Goal: Information Seeking & Learning: Compare options

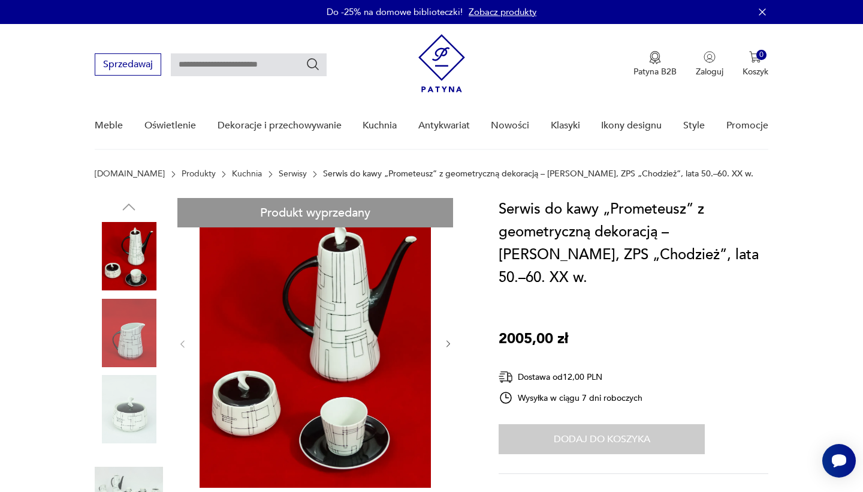
click at [279, 170] on link "Serwisy" at bounding box center [293, 174] width 28 height 10
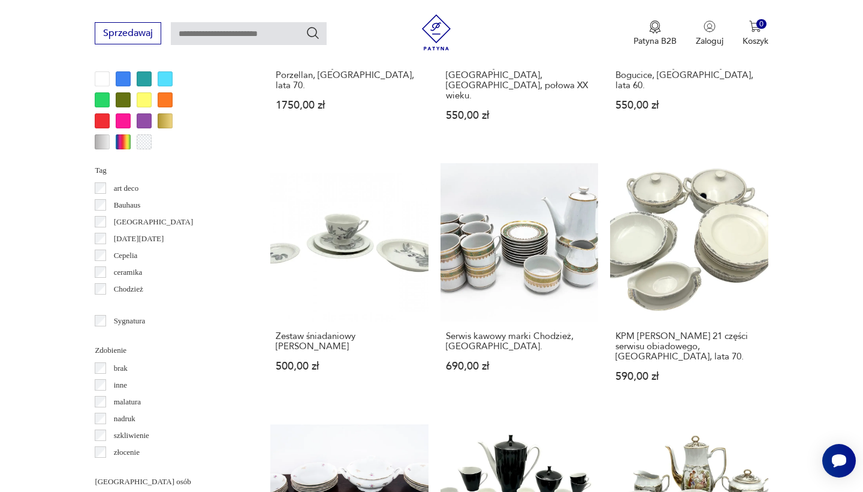
scroll to position [1222, 0]
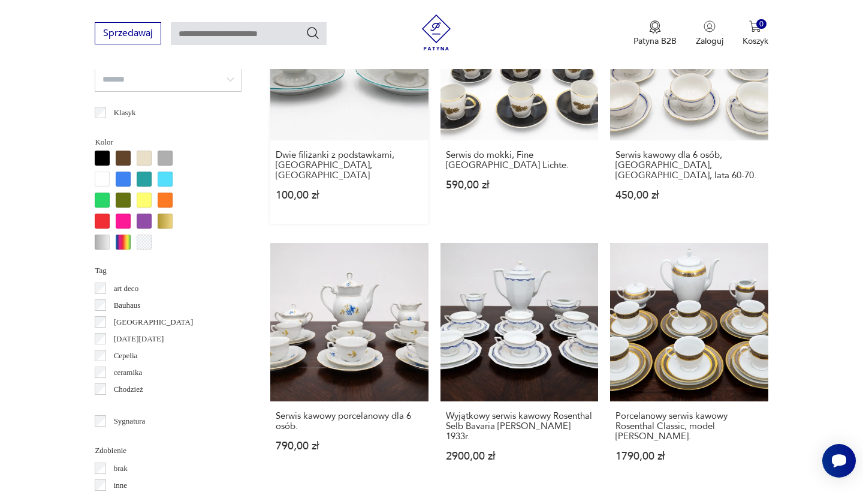
scroll to position [1079, 0]
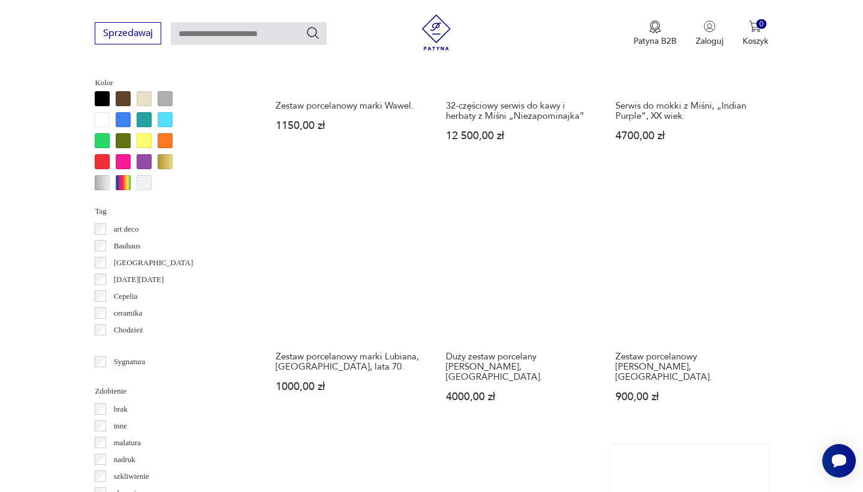
scroll to position [1144, 0]
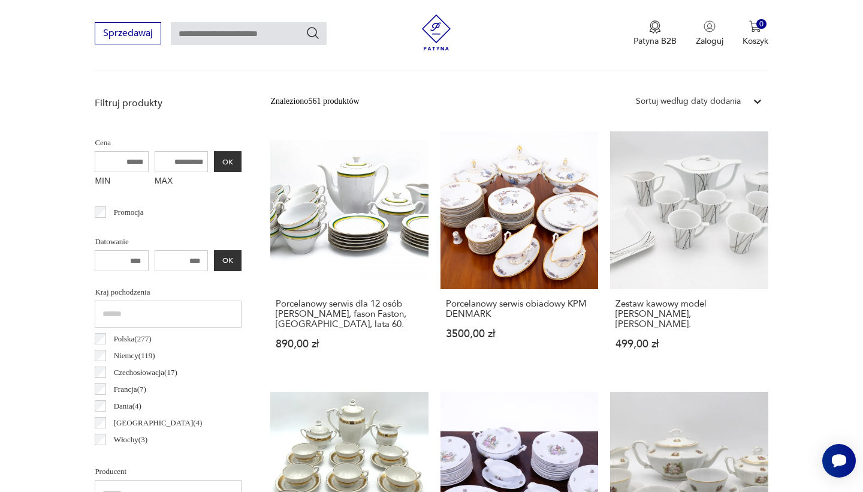
scroll to position [407, 0]
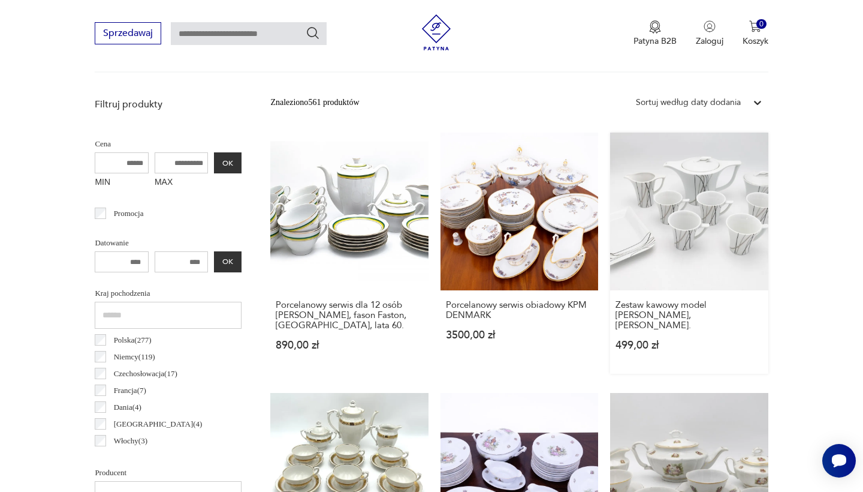
click at [610, 219] on link "Zestaw kawowy model [PERSON_NAME], [PERSON_NAME]. 499,00 zł" at bounding box center [689, 252] width 158 height 241
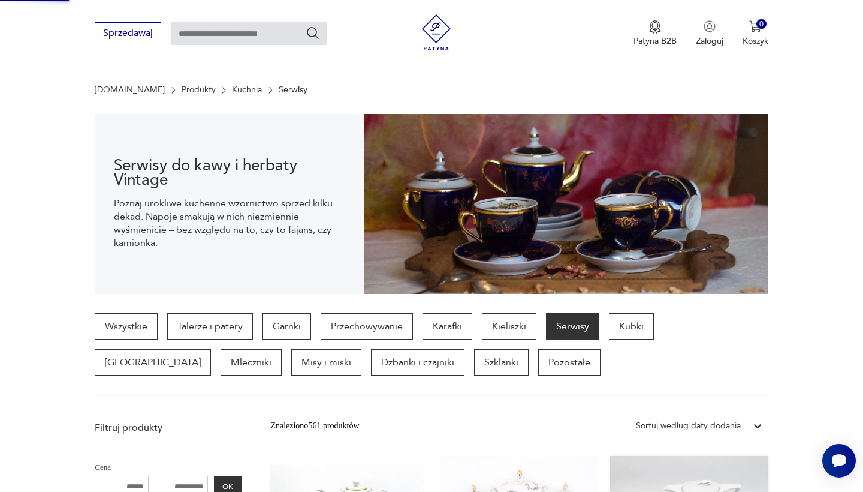
scroll to position [0, 0]
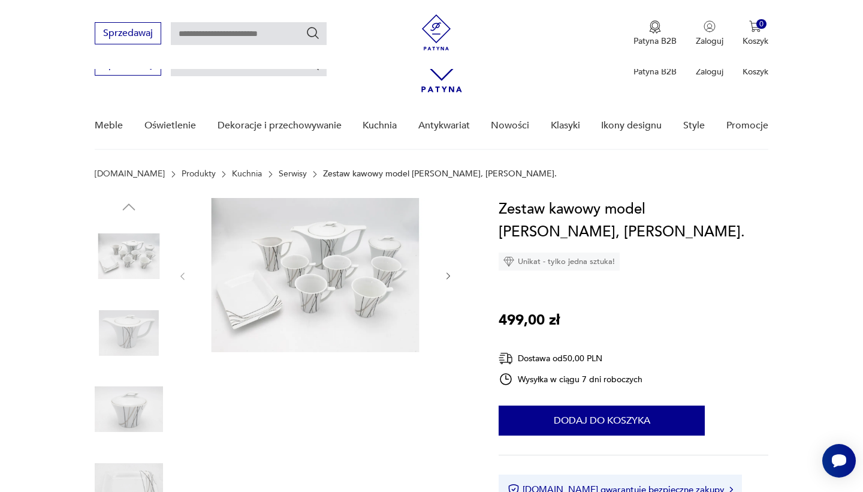
scroll to position [149, 0]
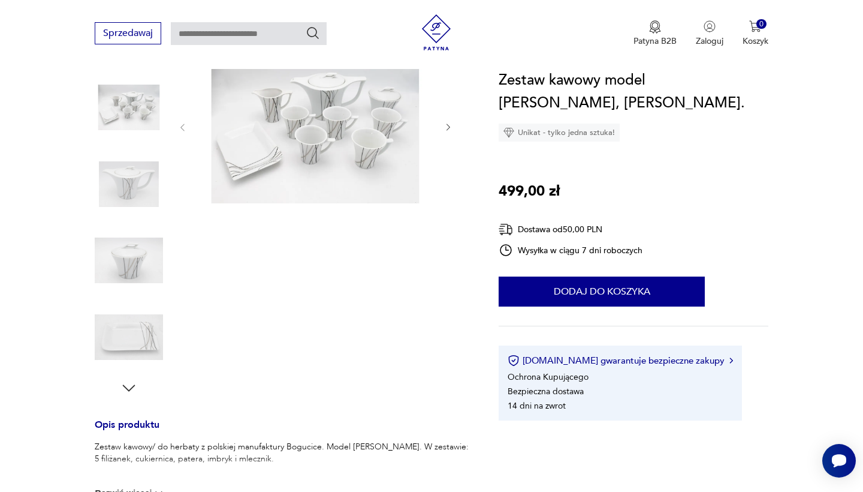
click at [126, 389] on icon "button" at bounding box center [129, 388] width 18 height 18
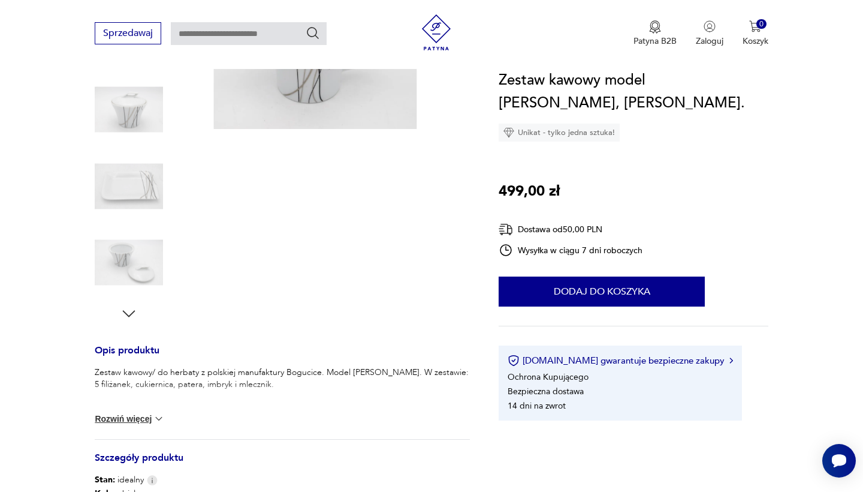
scroll to position [237, 0]
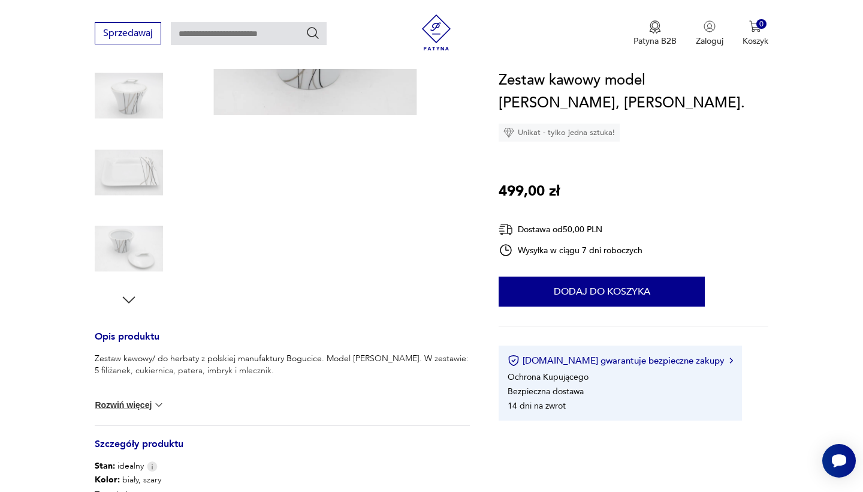
click at [138, 405] on button "Rozwiń więcej" at bounding box center [130, 405] width 70 height 12
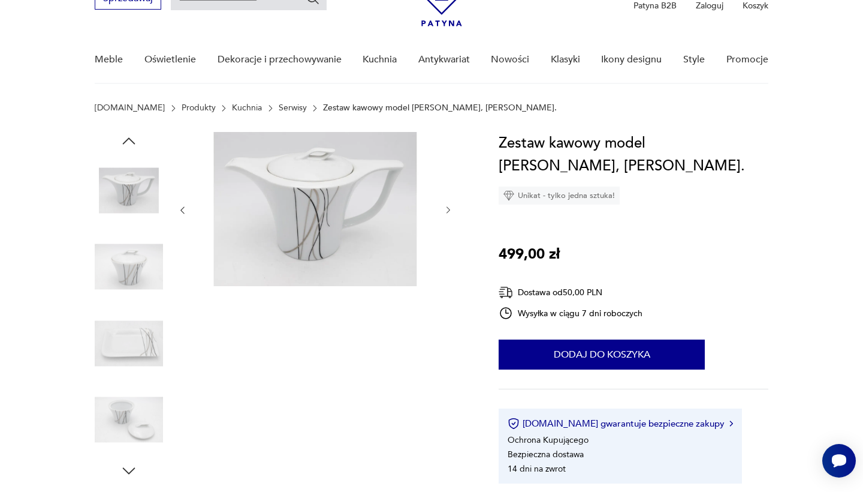
scroll to position [49, 0]
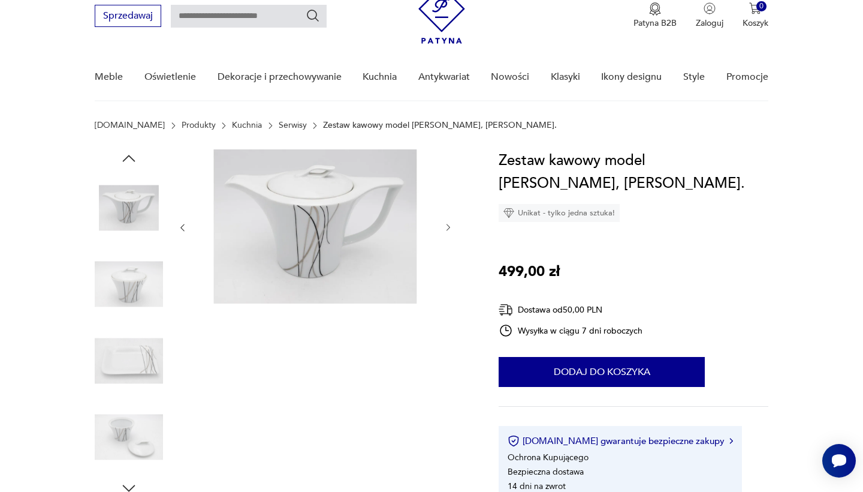
click at [292, 274] on img at bounding box center [315, 226] width 231 height 154
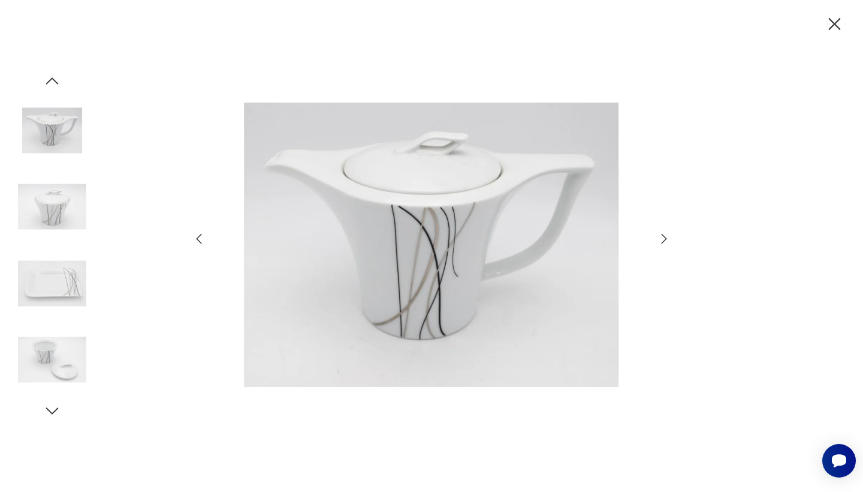
click at [662, 239] on icon "button" at bounding box center [664, 238] width 14 height 14
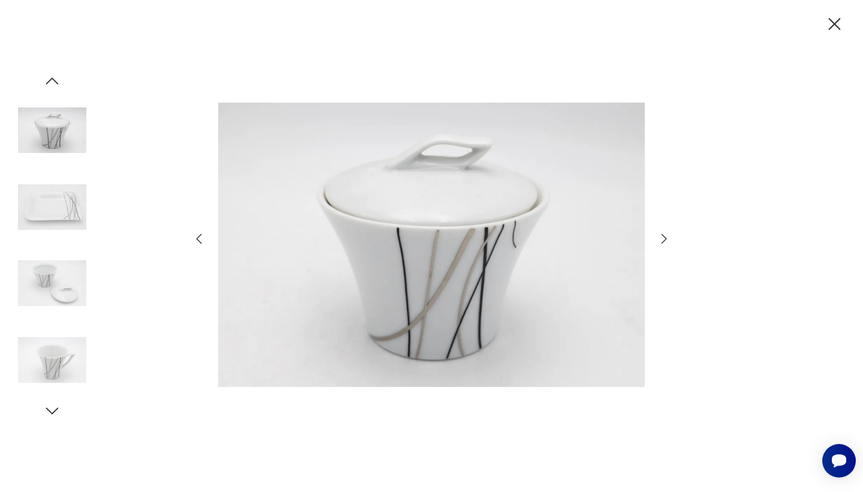
click at [662, 239] on icon "button" at bounding box center [664, 238] width 14 height 14
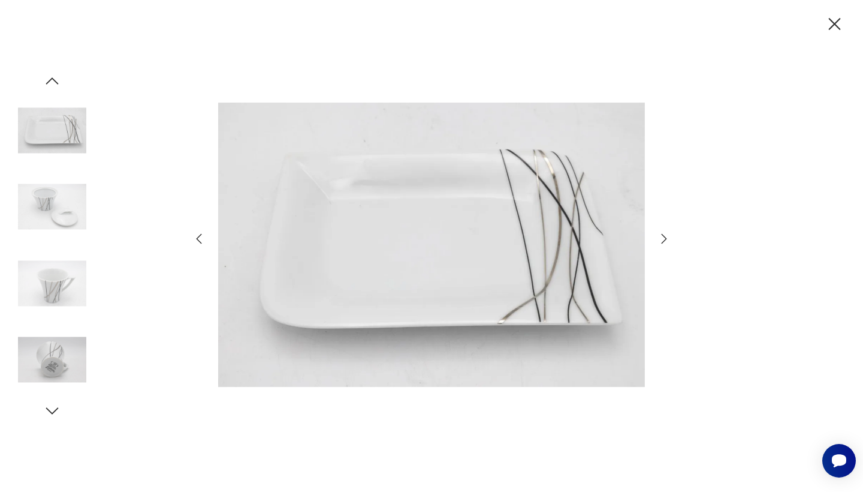
click at [662, 239] on icon "button" at bounding box center [664, 238] width 14 height 14
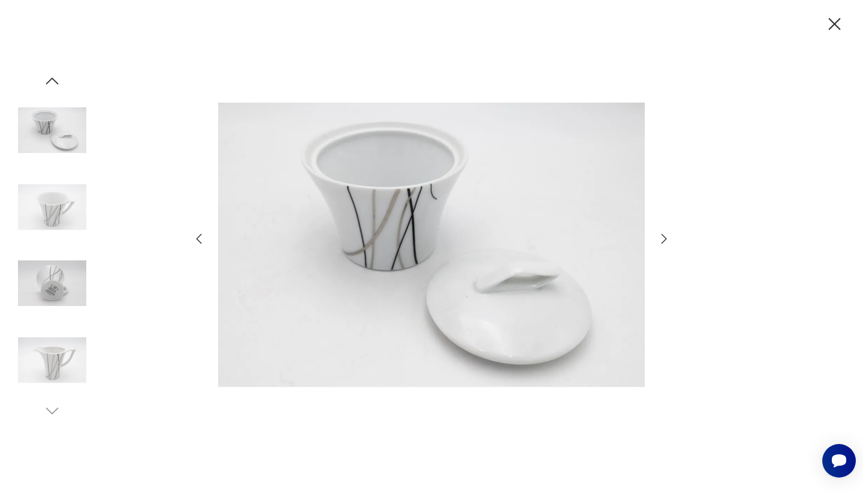
click at [662, 239] on icon "button" at bounding box center [664, 238] width 14 height 14
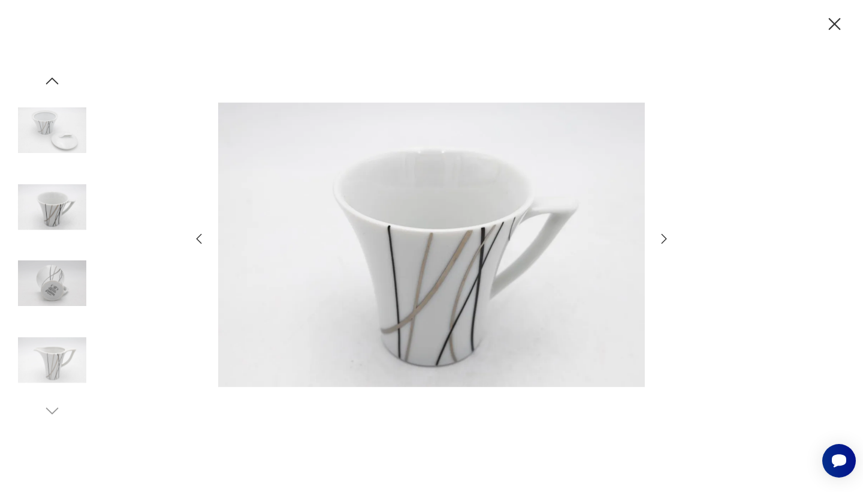
click at [662, 239] on icon "button" at bounding box center [664, 238] width 14 height 14
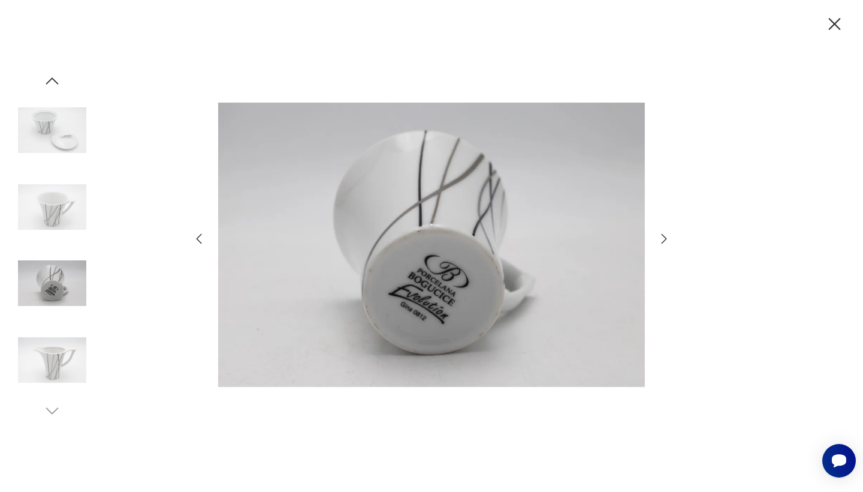
click at [662, 239] on icon "button" at bounding box center [664, 238] width 14 height 14
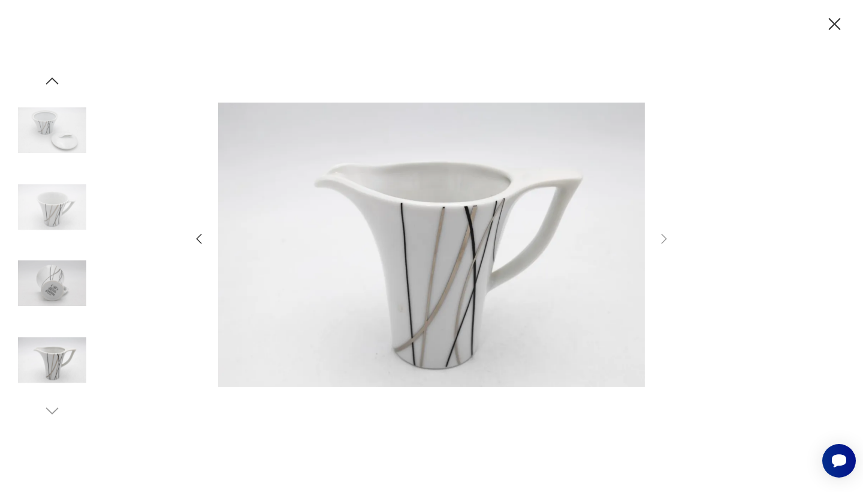
click at [662, 239] on icon "button" at bounding box center [664, 238] width 14 height 14
click at [663, 236] on icon "button" at bounding box center [664, 238] width 14 height 14
click at [37, 365] on img at bounding box center [52, 360] width 68 height 68
click at [834, 18] on icon "button" at bounding box center [834, 24] width 21 height 21
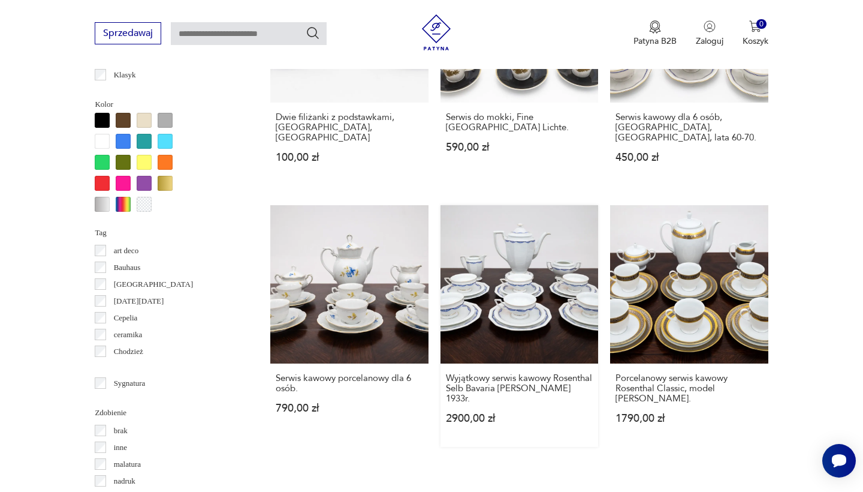
scroll to position [1144, 0]
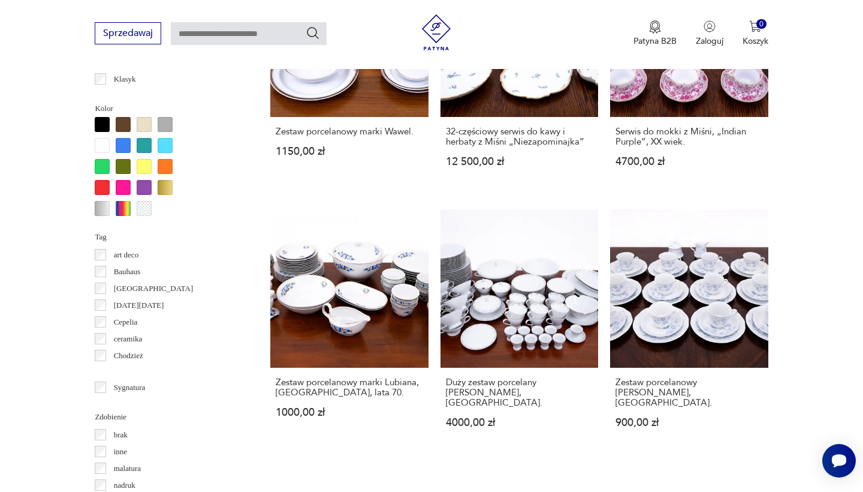
scroll to position [1117, 0]
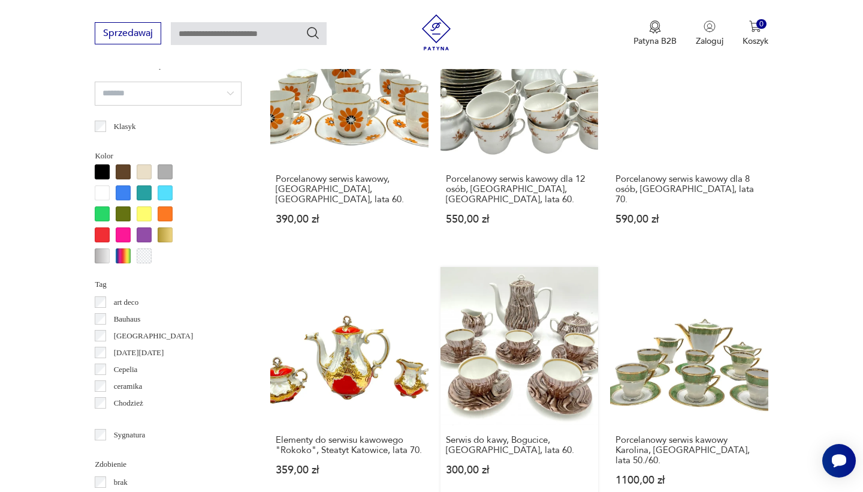
scroll to position [1065, 0]
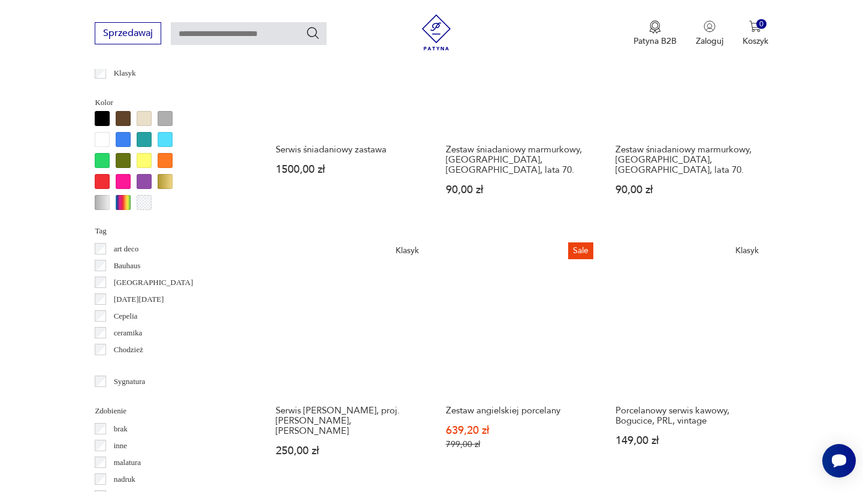
scroll to position [1117, 0]
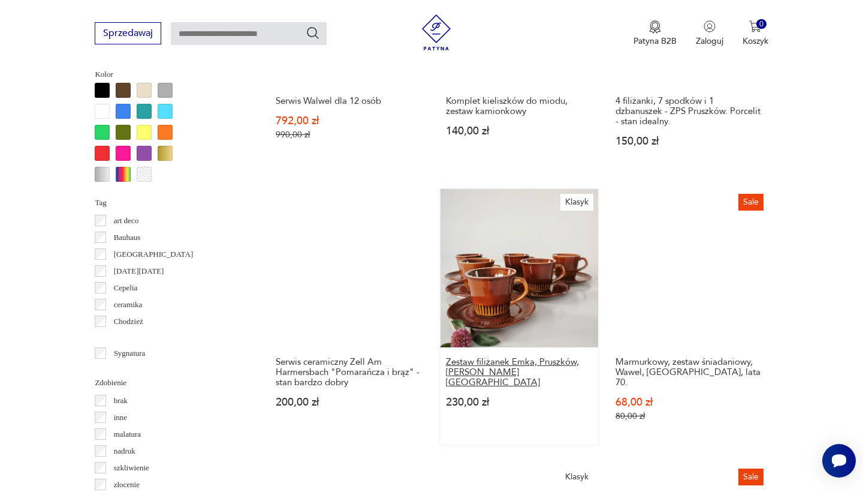
scroll to position [1148, 0]
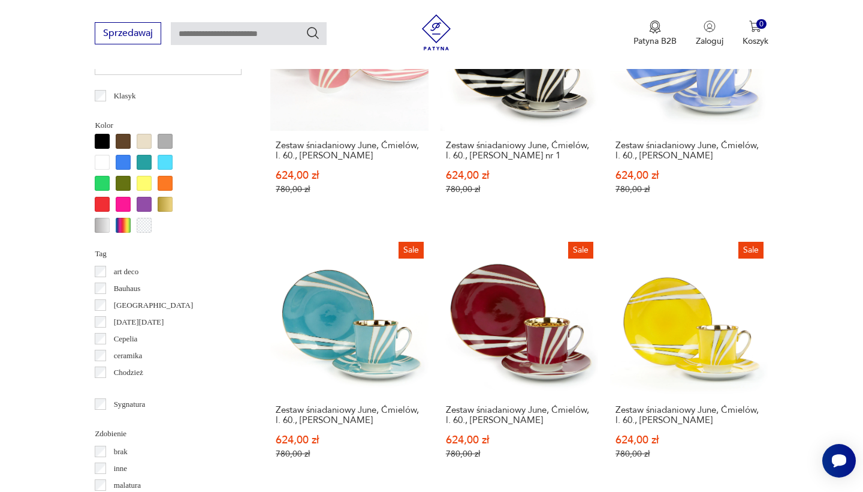
scroll to position [1106, 0]
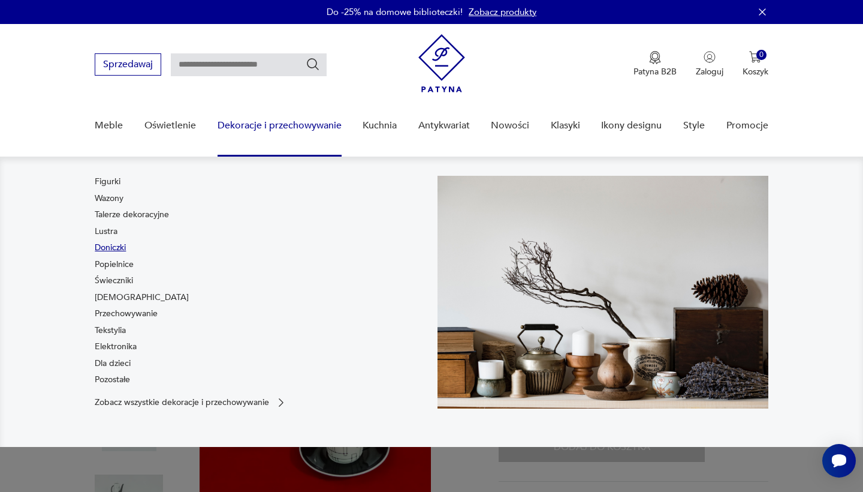
click at [117, 249] on link "Doniczki" at bounding box center [110, 248] width 31 height 12
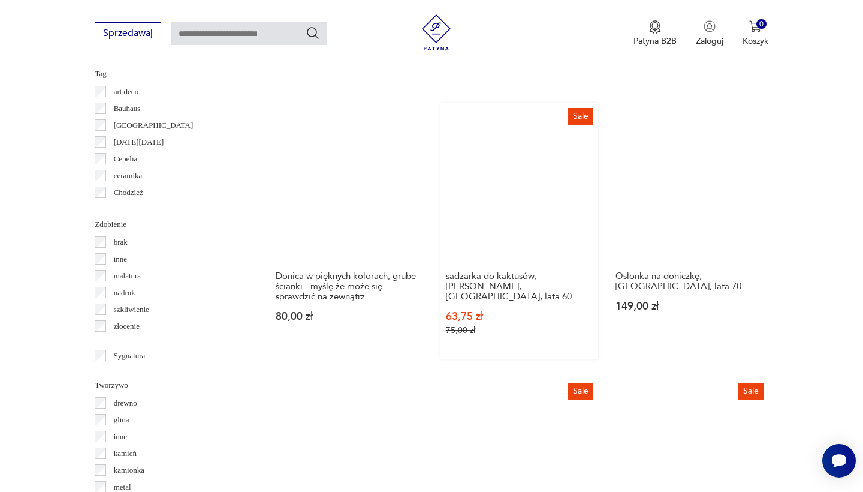
scroll to position [1212, 0]
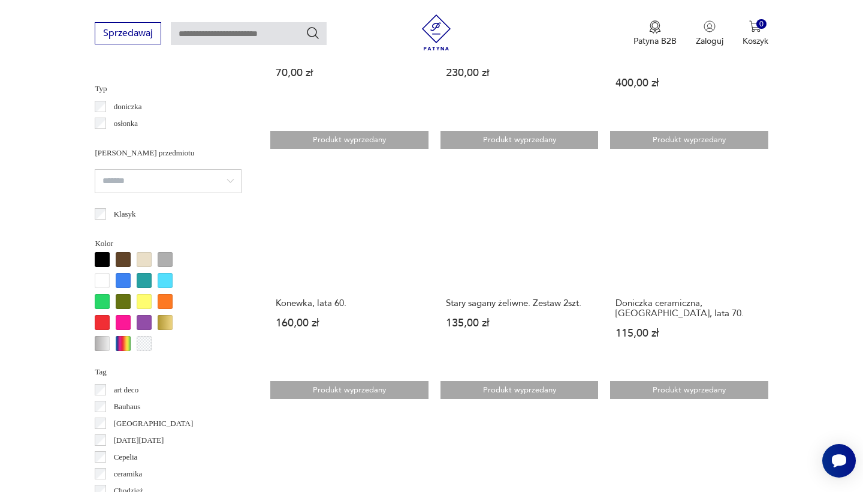
scroll to position [1030, 0]
